Goal: Complete application form: Complete application form

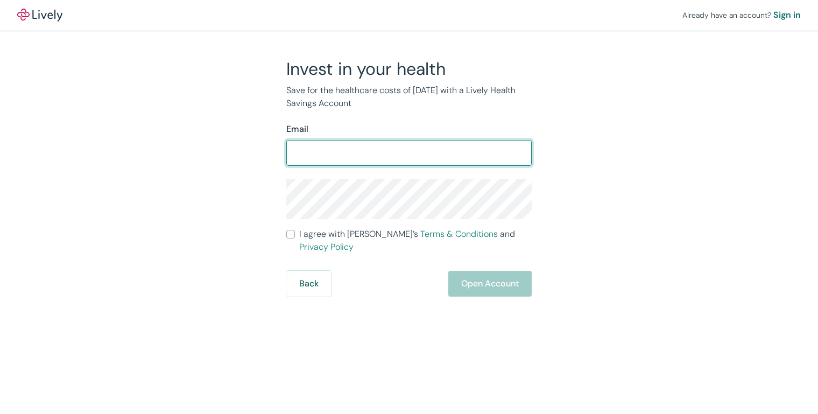
click at [426, 153] on input "Email" at bounding box center [408, 153] width 245 height 22
click at [425, 153] on input "Email" at bounding box center [408, 153] width 245 height 22
click at [384, 150] on input "Email" at bounding box center [408, 153] width 245 height 22
click at [380, 160] on input "Email" at bounding box center [408, 153] width 245 height 22
type input "NeemannMallone673@gmail.com"
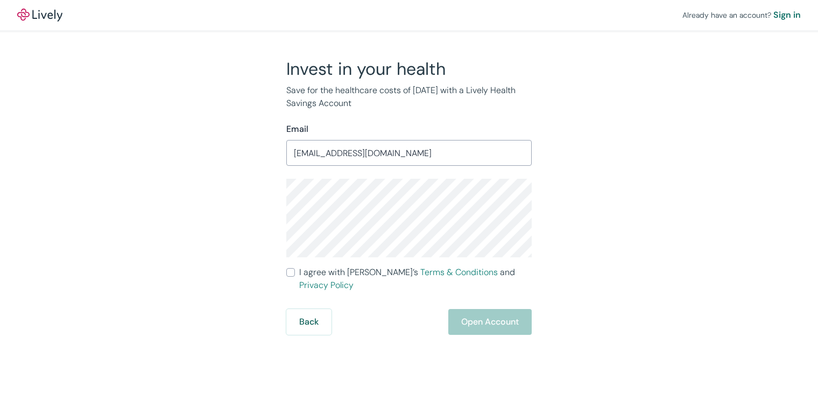
click at [292, 272] on input "I agree with Lively’s Terms & Conditions and Privacy Policy" at bounding box center [290, 272] width 9 height 9
checkbox input "true"
click at [491, 309] on button "Open Account" at bounding box center [489, 322] width 83 height 26
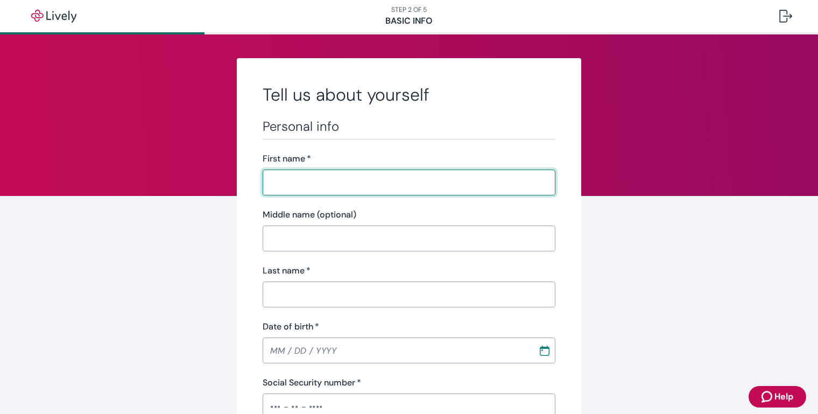
click at [368, 190] on input "First name   *" at bounding box center [409, 183] width 293 height 22
click at [369, 191] on input "First name   *" at bounding box center [409, 183] width 293 height 22
click at [347, 185] on input "First name   *" at bounding box center [409, 183] width 293 height 22
click at [349, 184] on input "First name   *" at bounding box center [409, 183] width 293 height 22
type input "[PERSON_NAME]"
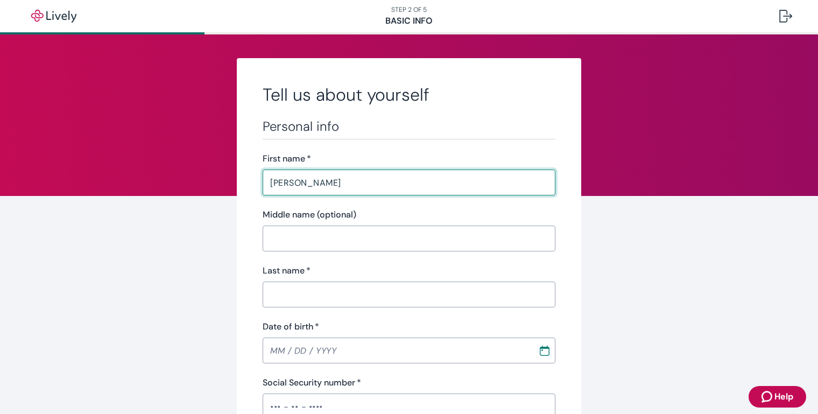
click at [359, 293] on input "Last name   *" at bounding box center [409, 295] width 293 height 22
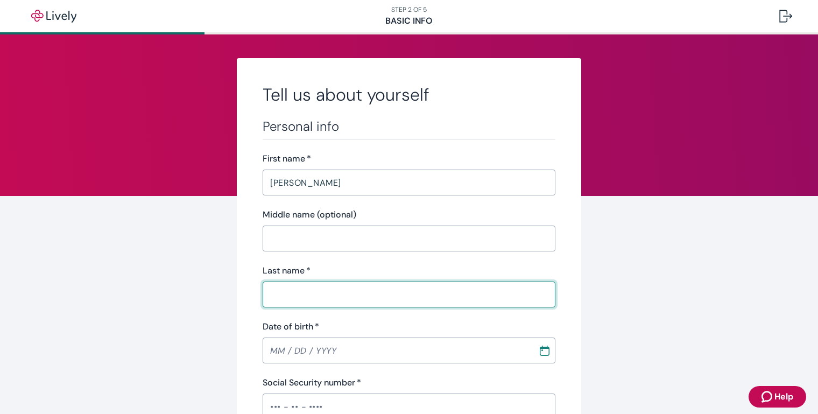
click at [368, 301] on input "Last name   *" at bounding box center [409, 295] width 293 height 22
paste input "[PERSON_NAME]"
type input "[PERSON_NAME]"
click at [377, 351] on input "Date of birth   *" at bounding box center [397, 350] width 268 height 22
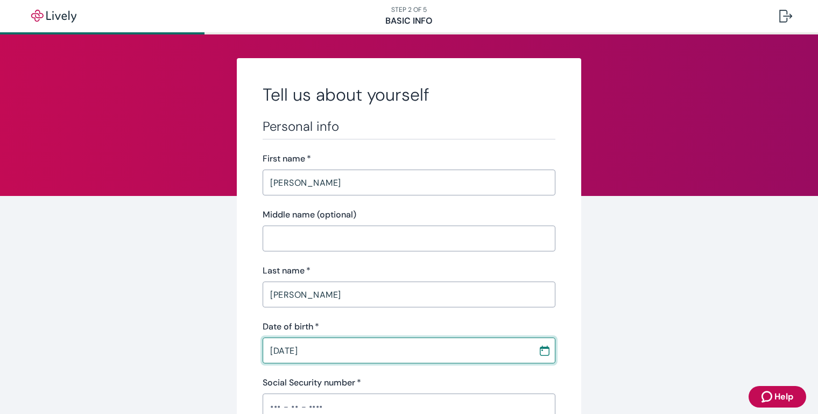
scroll to position [269, 0]
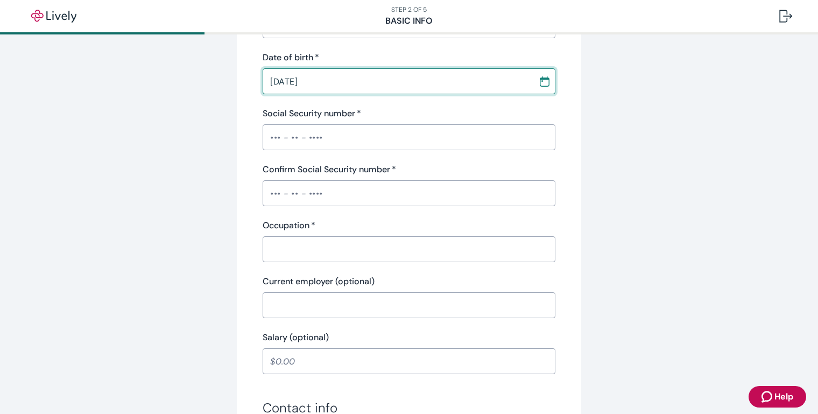
type input "[DATE]"
click at [349, 137] on input "Social Security number   *" at bounding box center [409, 137] width 293 height 22
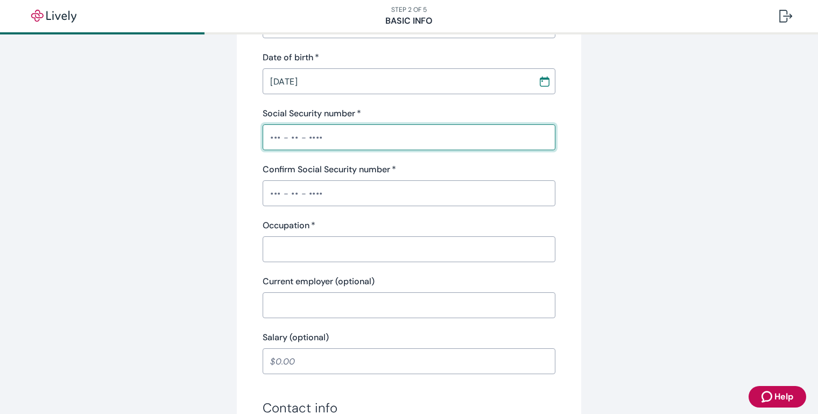
paste input "•••-••-1107"
type input "•••-••-1107"
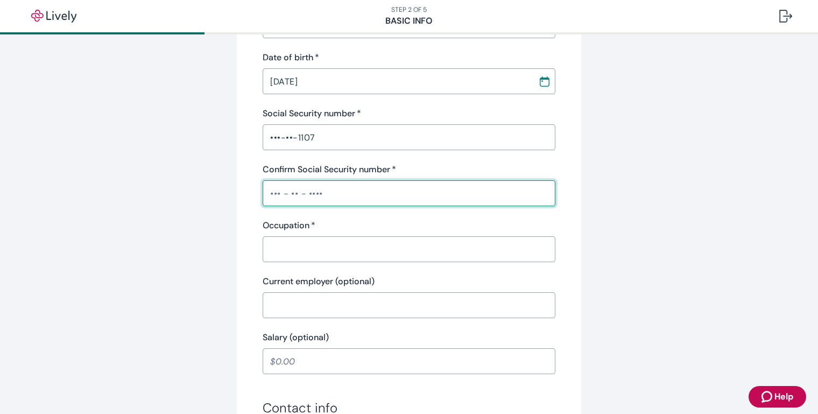
click at [351, 194] on input "Confirm Social Security number   *" at bounding box center [409, 193] width 293 height 22
paste input "•••-••-1107"
type input "•••-••-1107"
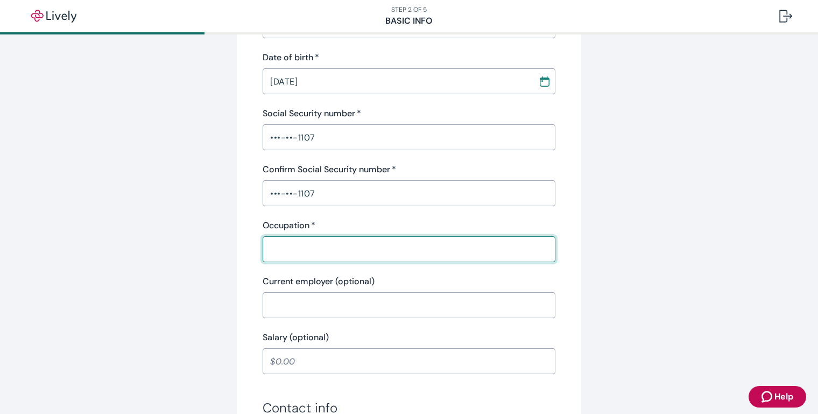
click at [350, 250] on input "Occupation   *" at bounding box center [409, 249] width 293 height 22
type input "bed"
click at [223, 342] on div "Tell us about yourself Personal info First name   * [PERSON_NAME] ​ Middle name…" at bounding box center [409, 291] width 516 height 1004
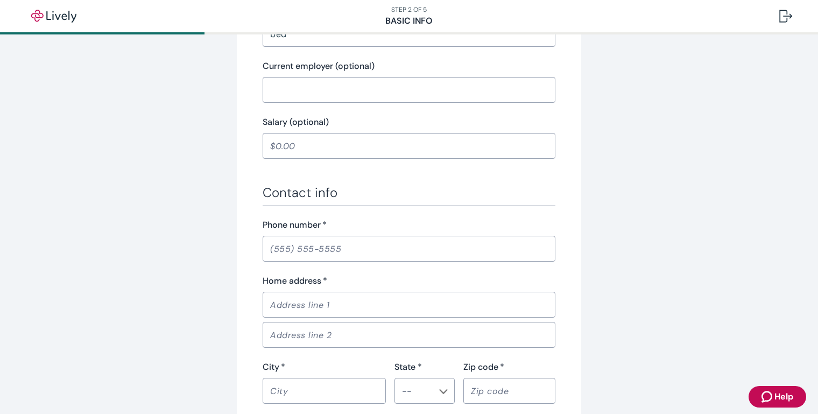
scroll to position [592, 0]
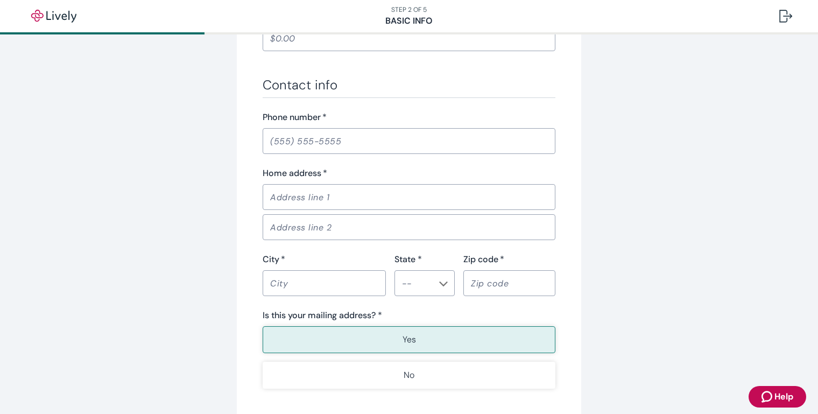
click at [307, 147] on input "Phone number   *" at bounding box center [409, 141] width 293 height 22
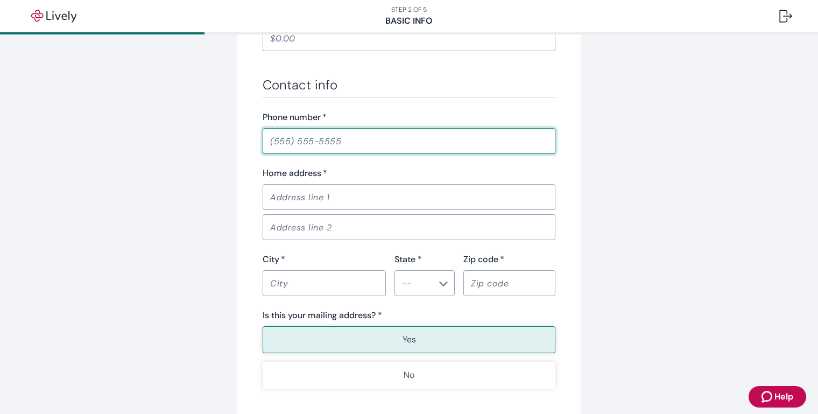
paste input "[PHONE_NUMBER]"
type input "[PHONE_NUMBER]"
click at [332, 200] on input "Home address   *" at bounding box center [409, 197] width 293 height 22
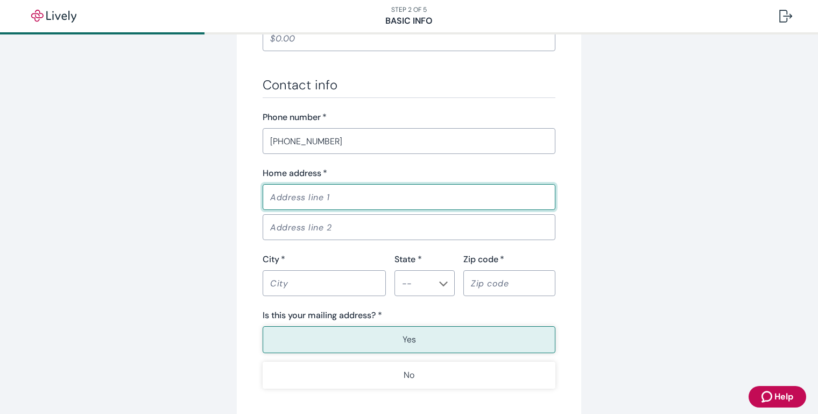
click at [348, 202] on input "Home address   *" at bounding box center [409, 197] width 293 height 22
paste input "[STREET_ADDRESS][PERSON_NAME][PERSON_NAME]"
click at [374, 199] on input "[STREET_ADDRESS][PERSON_NAME][PERSON_NAME]" at bounding box center [409, 197] width 293 height 22
type input "[STREET_ADDRESS][PERSON_NAME][PERSON_NAME]"
click at [330, 292] on input "City   *" at bounding box center [324, 283] width 123 height 22
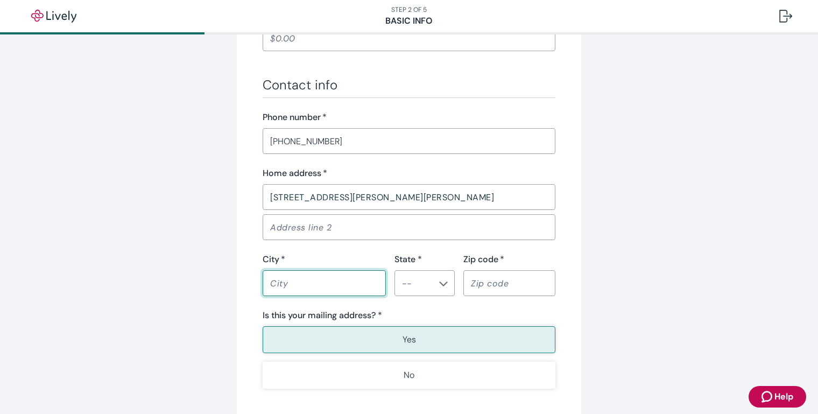
paste input "[GEOGRAPHIC_DATA]"
click at [430, 288] on div "​" at bounding box center [424, 283] width 60 height 26
type input "[GEOGRAPHIC_DATA]"
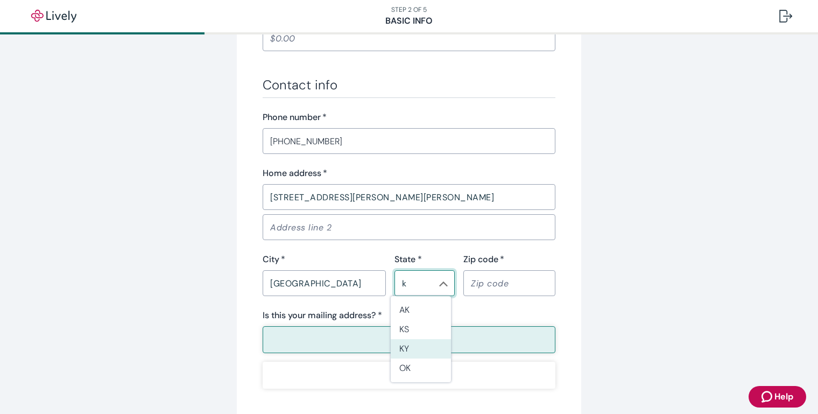
click at [417, 346] on li "KY" at bounding box center [421, 348] width 60 height 19
type input "KY"
click at [511, 266] on div "Zip code   * ​" at bounding box center [509, 274] width 92 height 43
click at [509, 281] on input "Zip code   *" at bounding box center [509, 283] width 92 height 22
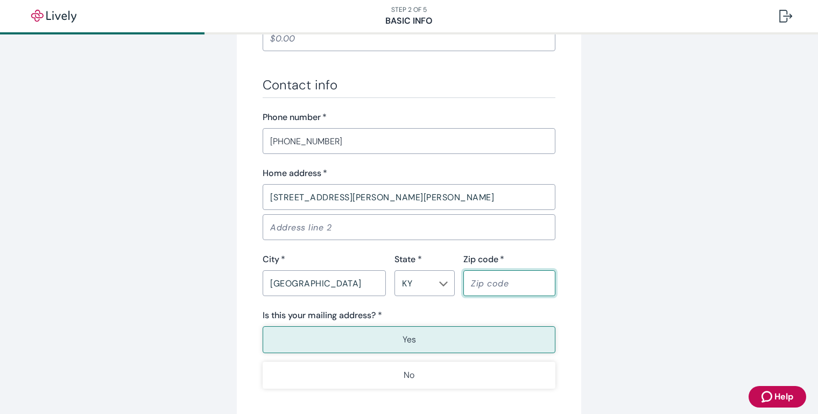
paste input "41005"
type input "41005"
click at [407, 338] on p "Yes" at bounding box center [408, 339] width 13 height 13
click at [403, 337] on p "Yes" at bounding box center [408, 339] width 13 height 13
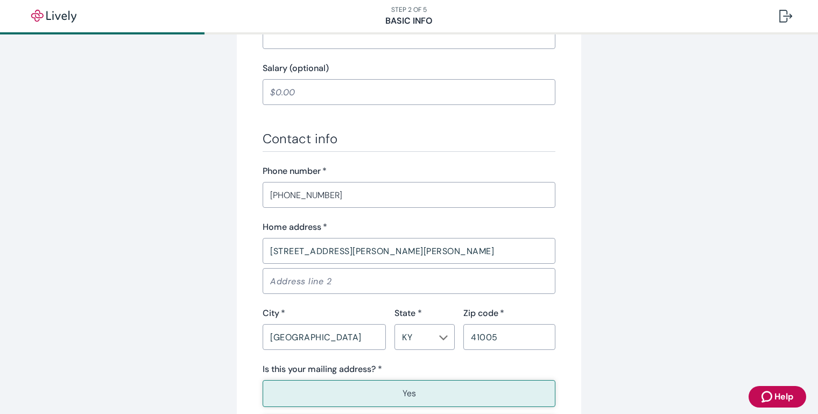
scroll to position [646, 0]
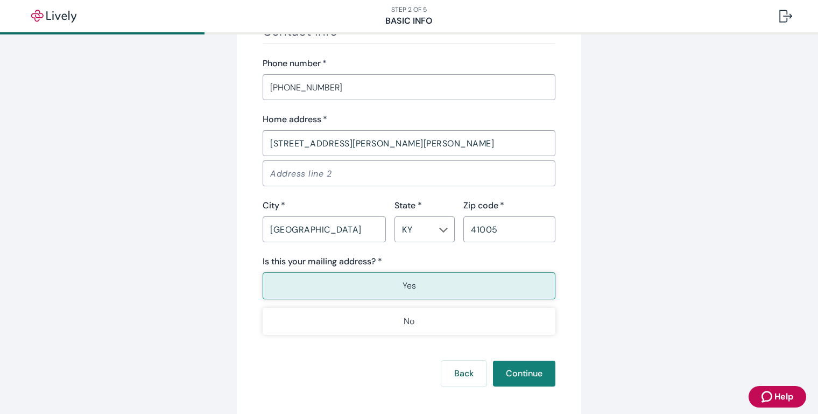
click at [405, 144] on input "[STREET_ADDRESS][PERSON_NAME][PERSON_NAME]" at bounding box center [409, 143] width 293 height 22
click at [413, 287] on button "Yes" at bounding box center [409, 285] width 293 height 27
click at [502, 232] on input "41005" at bounding box center [509, 229] width 92 height 22
click at [493, 360] on button "Continue" at bounding box center [524, 373] width 62 height 26
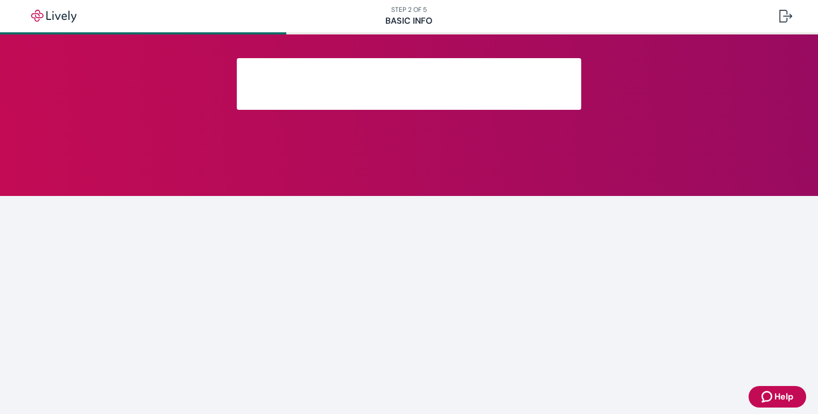
scroll to position [196, 0]
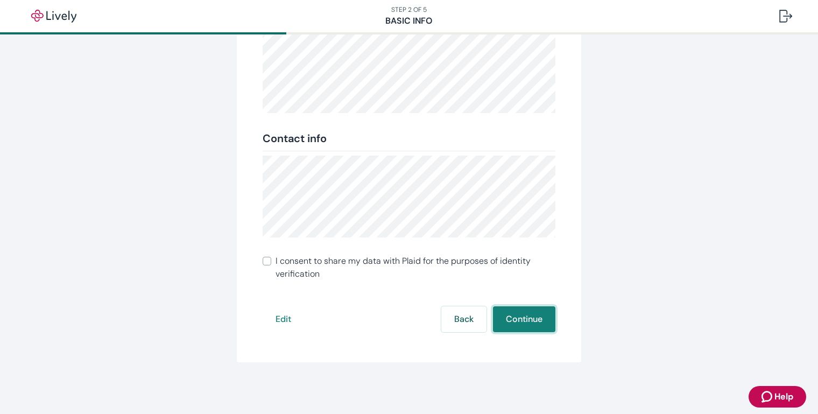
click at [516, 324] on button "Continue" at bounding box center [524, 319] width 62 height 26
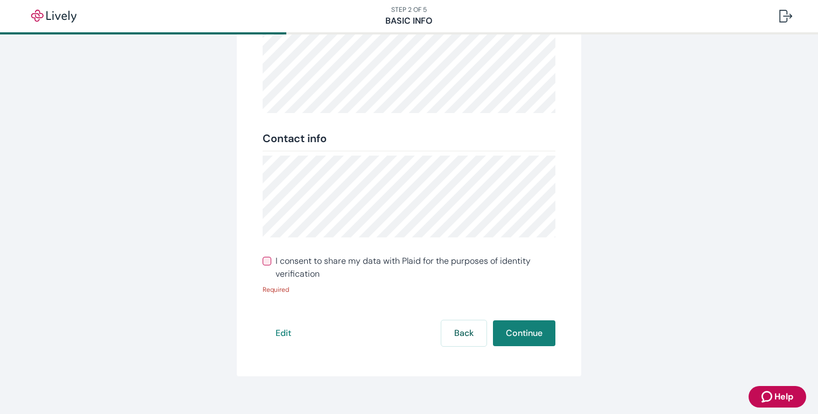
click at [308, 264] on span "I consent to share my data with Plaid for the purposes of identity verification" at bounding box center [415, 267] width 280 height 26
click at [271, 264] on input "I consent to share my data with Plaid for the purposes of identity verification" at bounding box center [267, 261] width 9 height 9
checkbox input "true"
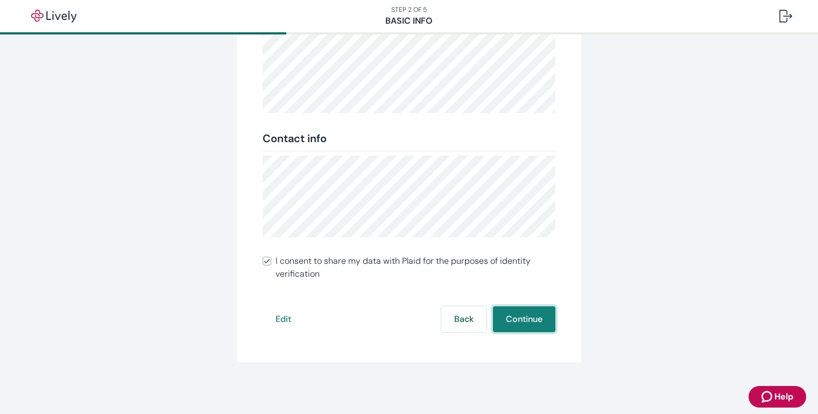
click at [530, 316] on button "Continue" at bounding box center [524, 319] width 62 height 26
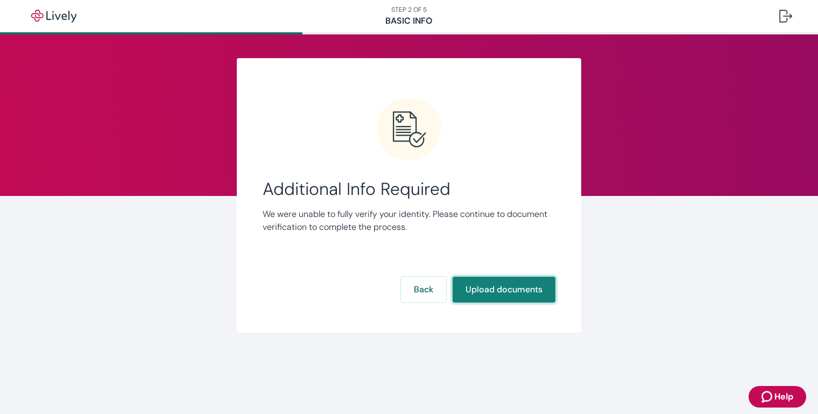
click at [519, 289] on button "Upload documents" at bounding box center [503, 290] width 103 height 26
